Goal: Information Seeking & Learning: Find specific fact

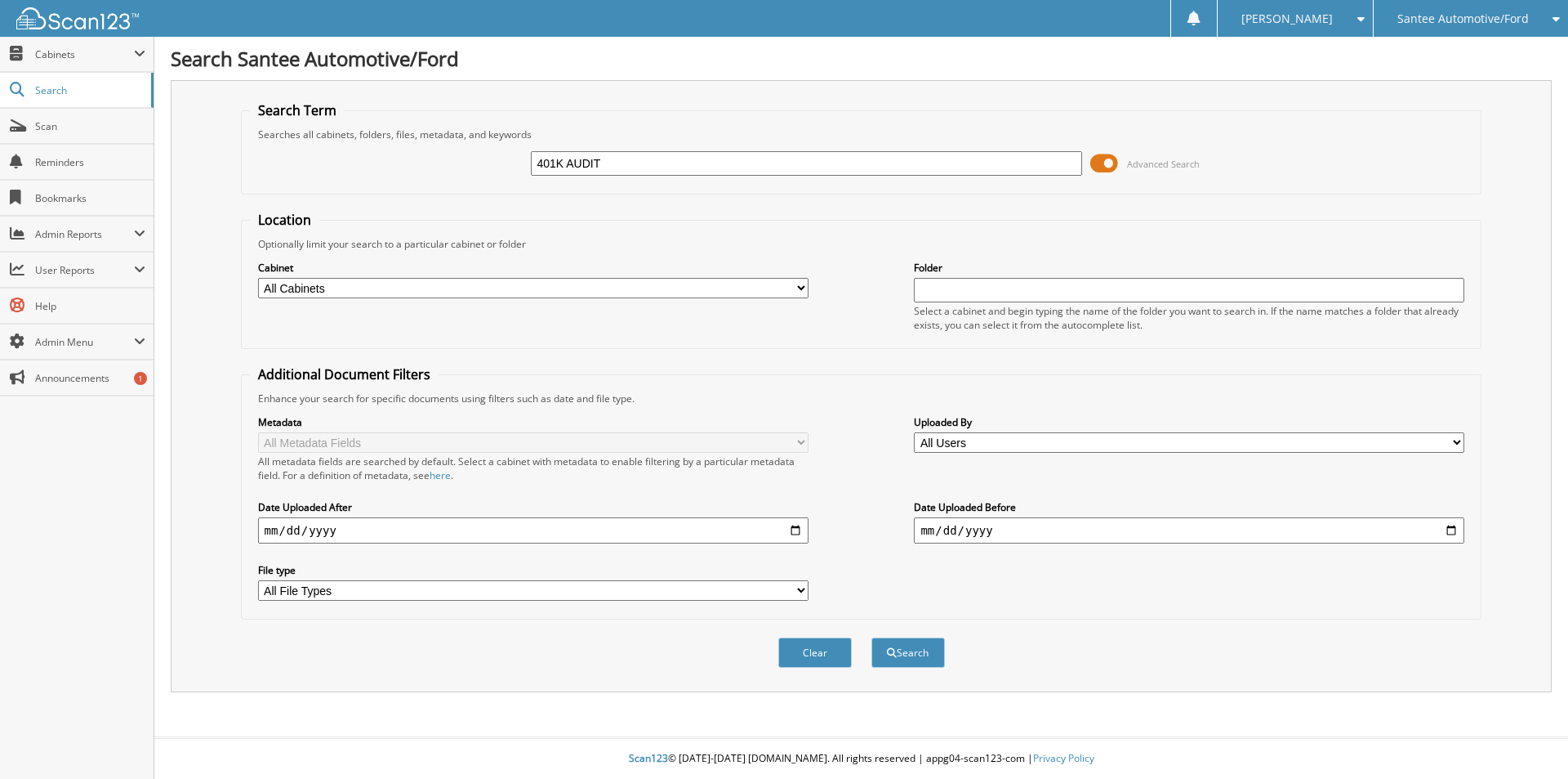
type input "401K AUDIT"
click at [872, 638] on button "Search" at bounding box center [908, 652] width 74 height 30
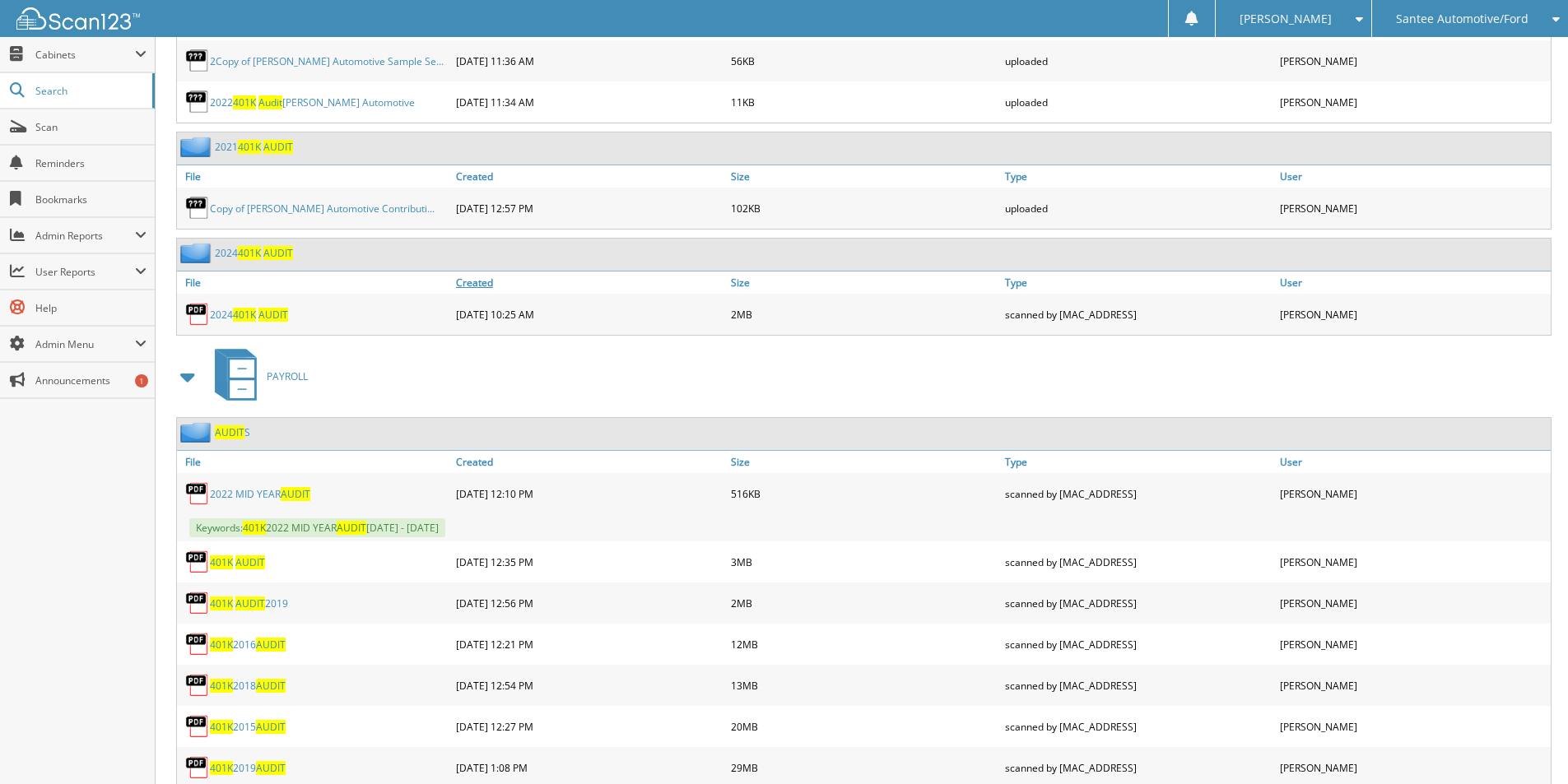
scroll to position [987, 0]
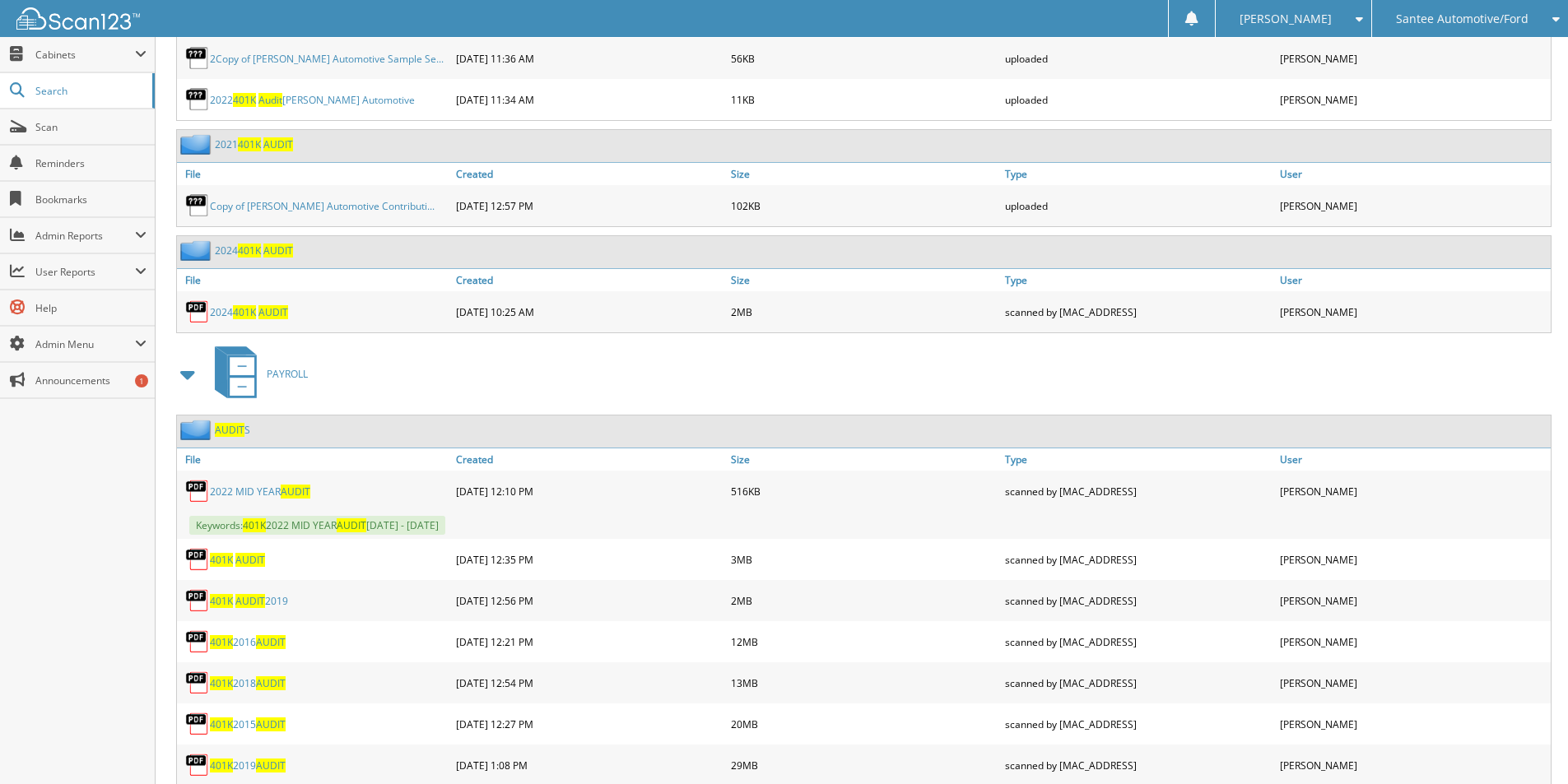
click at [270, 313] on span "AUDIT" at bounding box center [273, 312] width 29 height 14
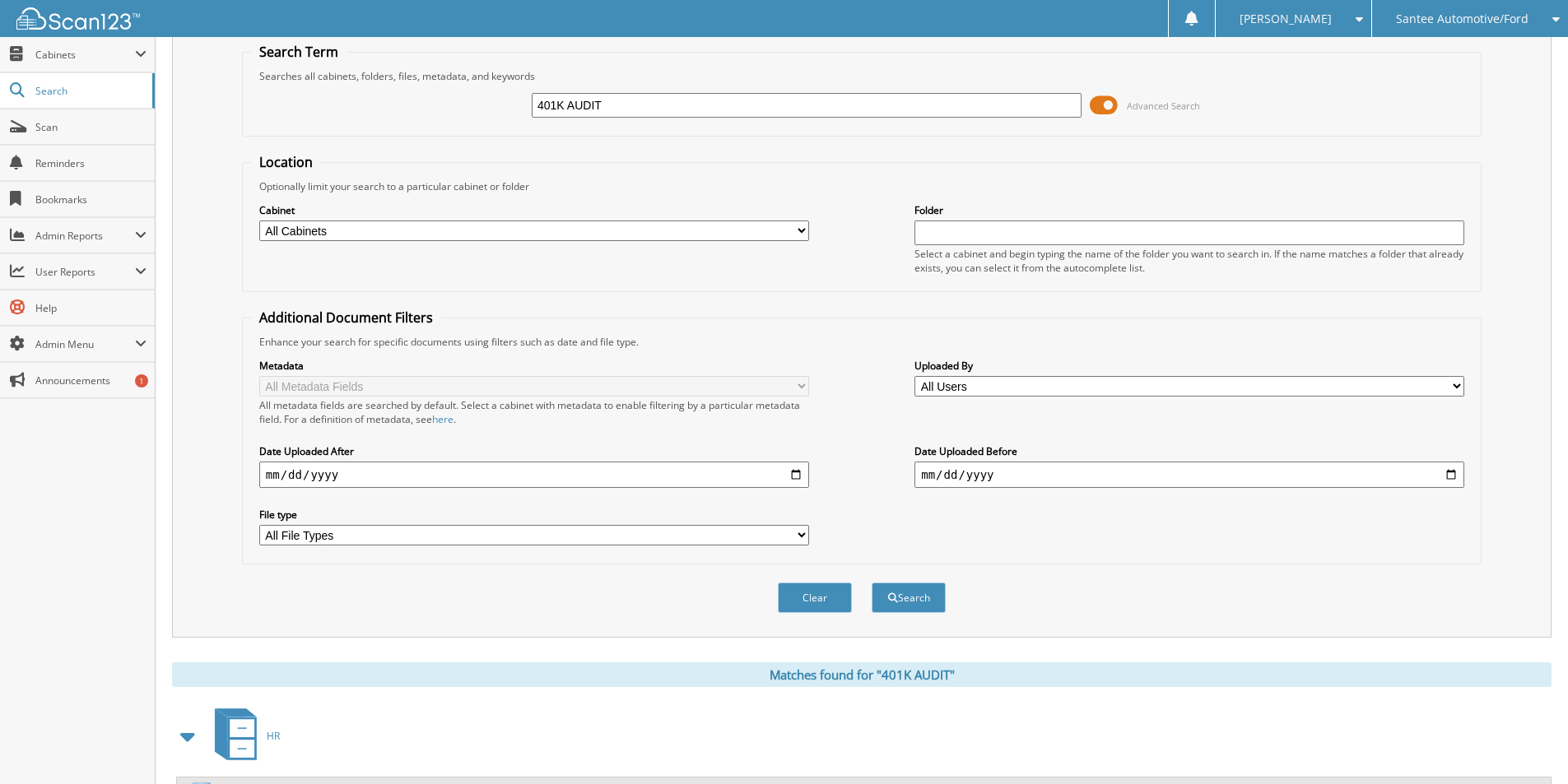
scroll to position [0, 0]
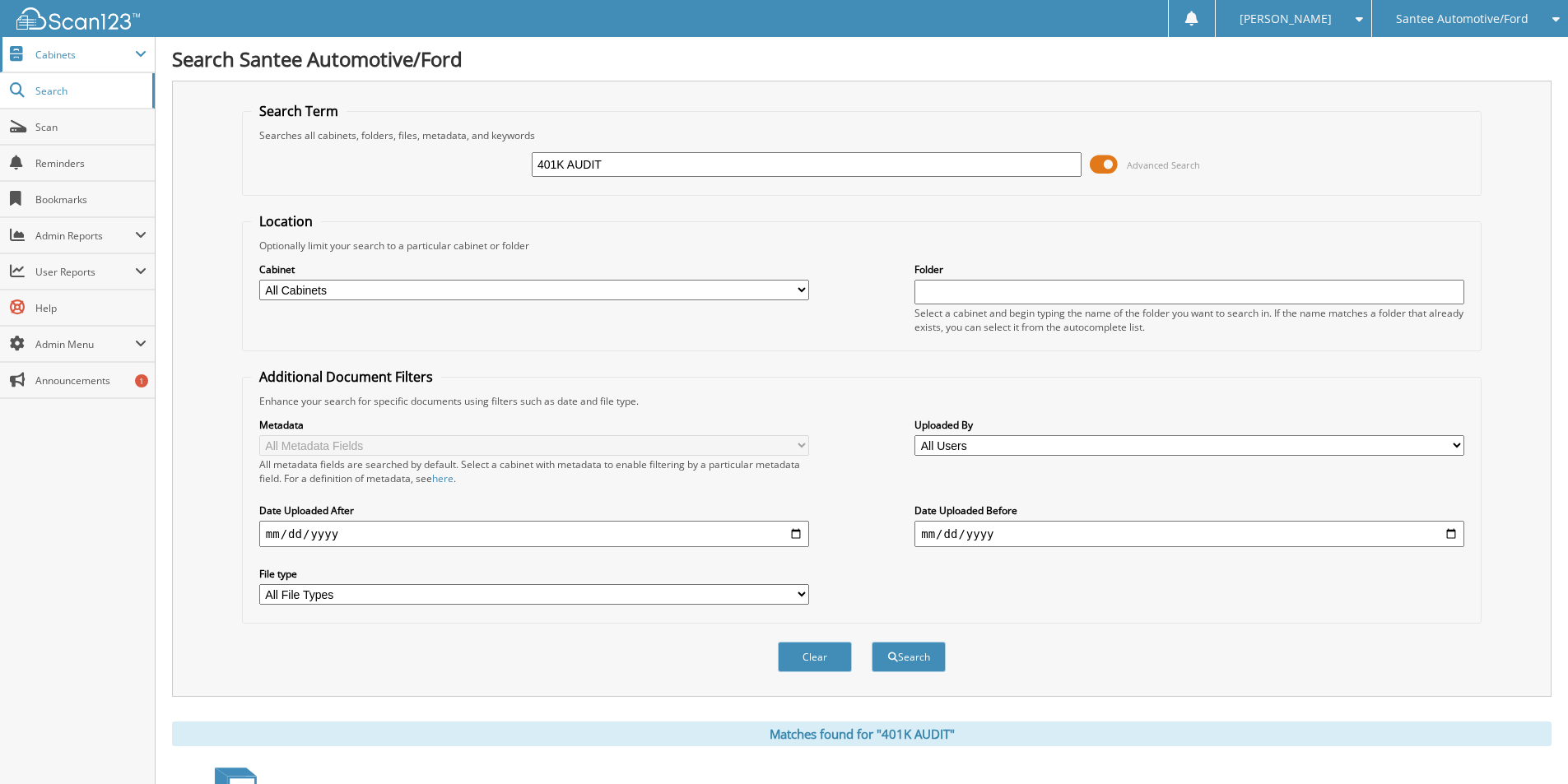
click at [63, 60] on span "Cabinets" at bounding box center [85, 55] width 100 height 14
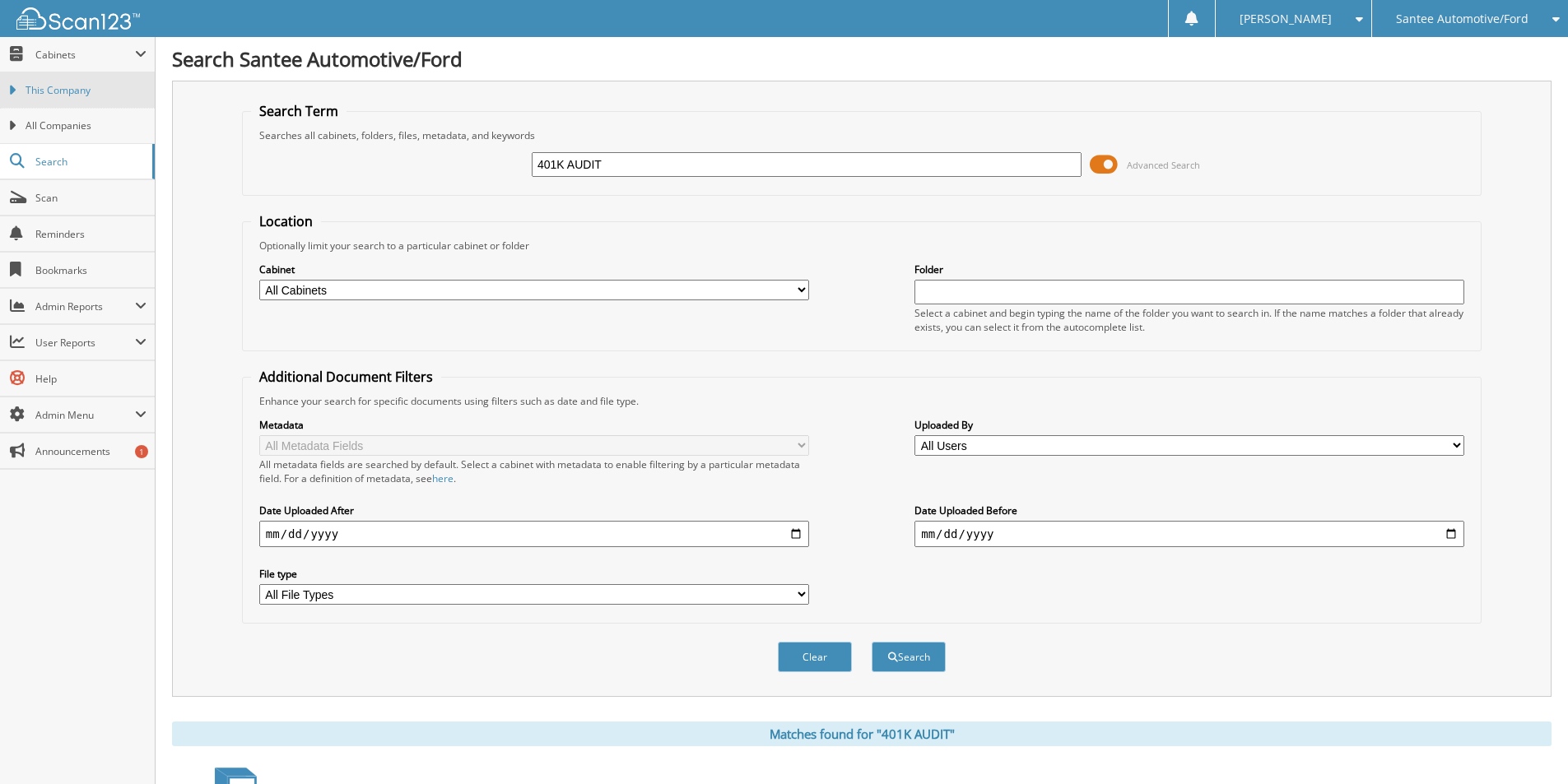
click at [79, 89] on span "This Company" at bounding box center [86, 90] width 121 height 15
